Goal: Find specific page/section: Find specific page/section

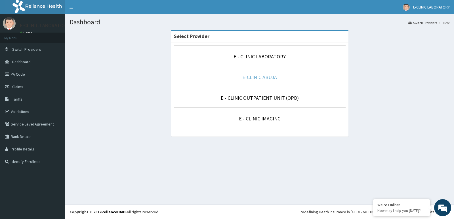
click at [269, 79] on link "E-CLINIC ABUJA" at bounding box center [259, 77] width 35 height 7
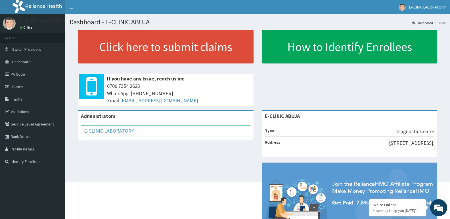
click at [19, 76] on link "PA Code" at bounding box center [32, 74] width 65 height 12
